Goal: Task Accomplishment & Management: Manage account settings

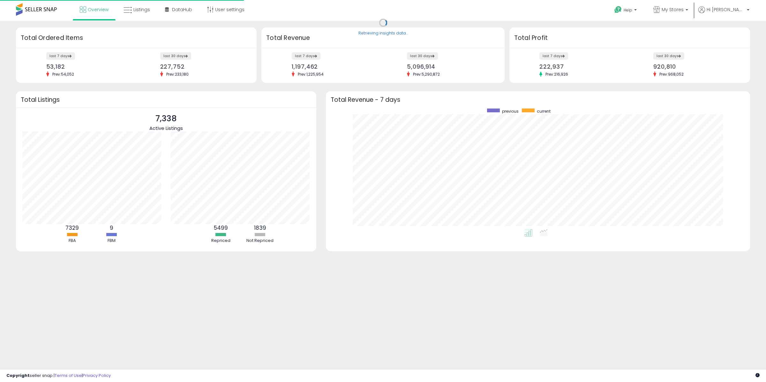
scroll to position [121, 411]
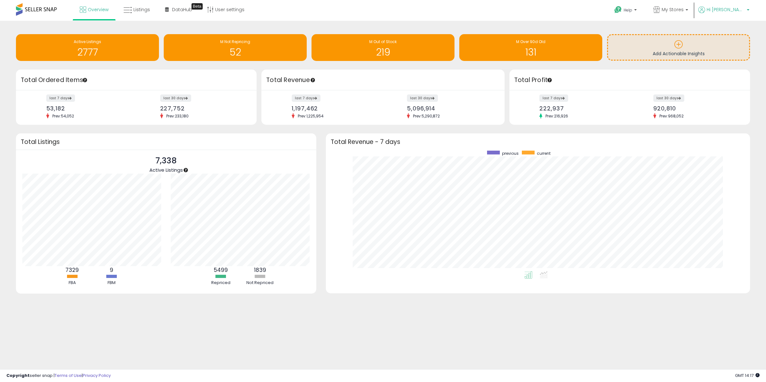
click at [727, 12] on span "Hi [PERSON_NAME]" at bounding box center [726, 9] width 38 height 6
click at [724, 34] on link "Account" at bounding box center [723, 34] width 17 height 6
